Goal: Find specific page/section: Find specific page/section

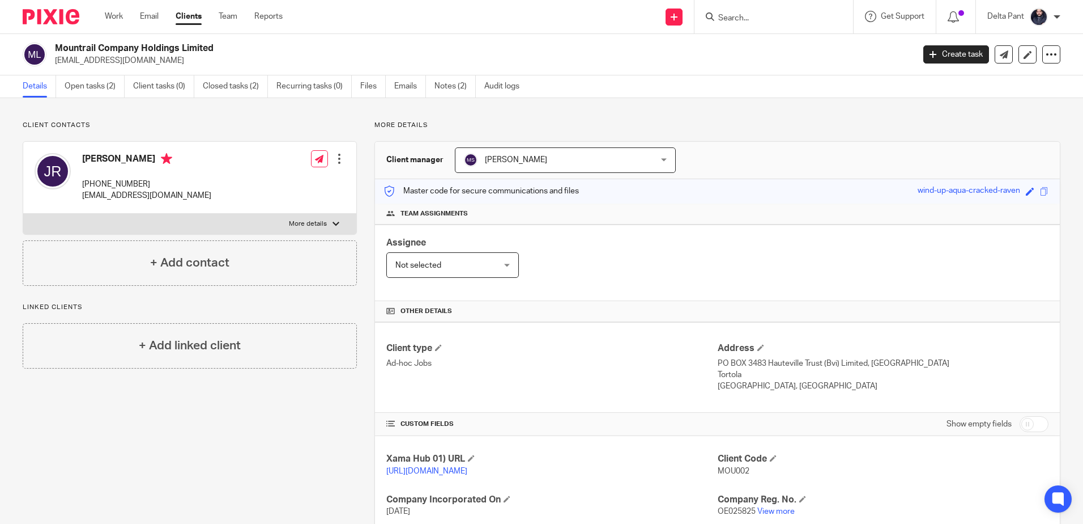
click at [738, 17] on input "Search" at bounding box center [768, 19] width 102 height 10
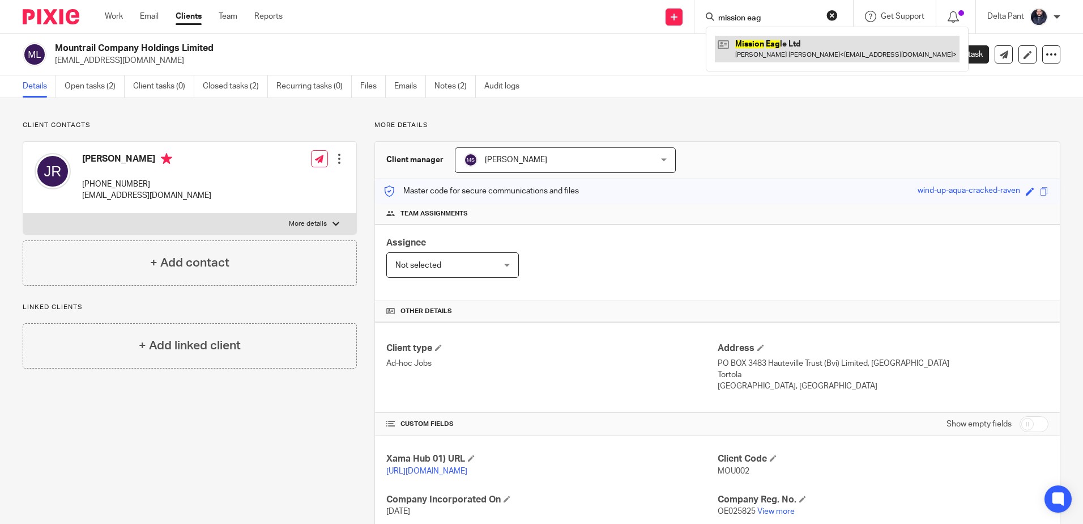
type input "mission eag"
click at [766, 47] on link at bounding box center [837, 49] width 245 height 26
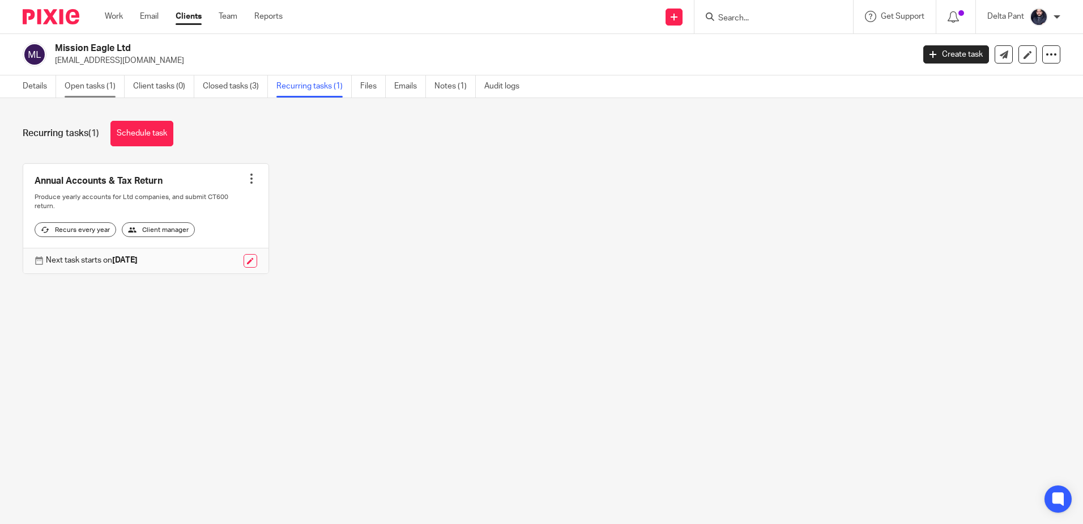
click at [97, 86] on link "Open tasks (1)" at bounding box center [95, 86] width 60 height 22
